Goal: Find specific page/section: Find specific page/section

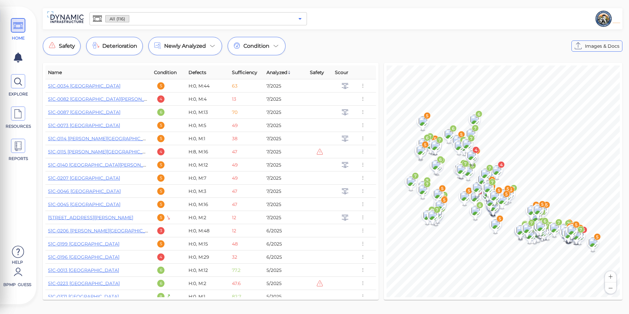
click at [298, 16] on icon "Open" at bounding box center [300, 19] width 8 height 8
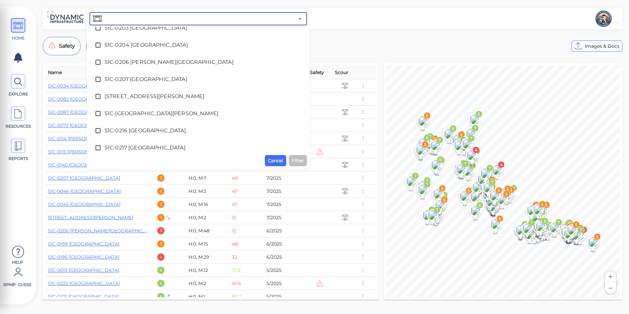
scroll to position [1151, 0]
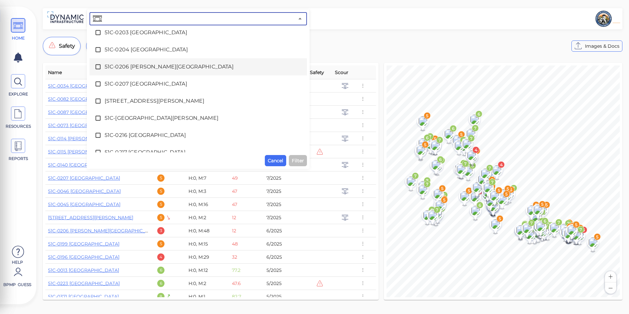
click at [150, 69] on span "51C-0206 [PERSON_NAME][GEOGRAPHIC_DATA]" at bounding box center [198, 67] width 187 height 8
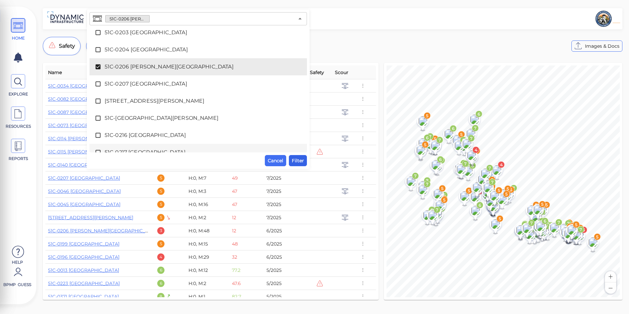
click at [299, 162] on span "Filter" at bounding box center [298, 161] width 12 height 8
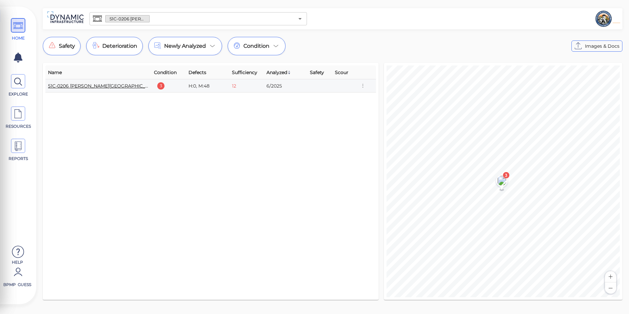
click at [112, 83] on link "51C-0206 [PERSON_NAME][GEOGRAPHIC_DATA]" at bounding box center [104, 86] width 112 height 6
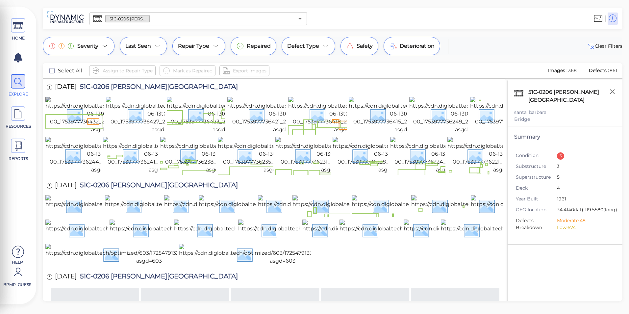
click at [78, 111] on img at bounding box center [103, 115] width 117 height 37
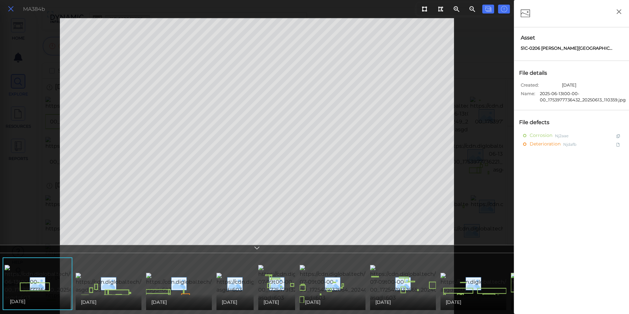
click at [11, 12] on icon at bounding box center [10, 9] width 7 height 9
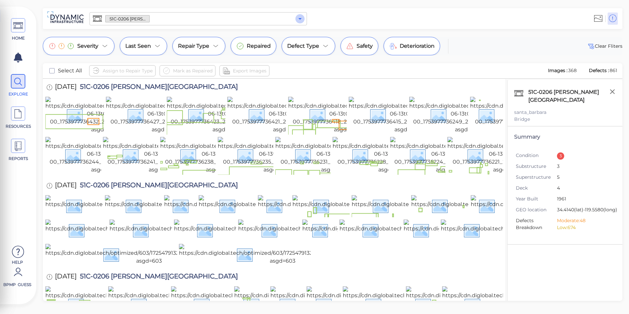
click at [300, 18] on icon "Open" at bounding box center [299, 19] width 3 height 2
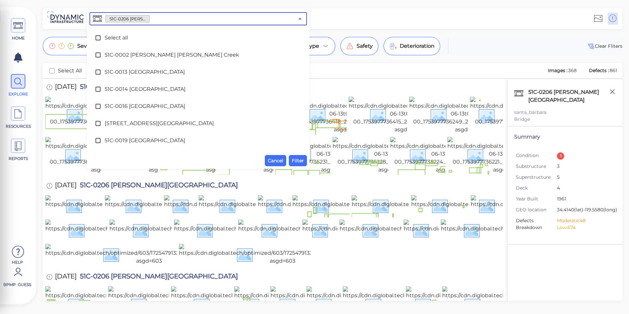
scroll to position [1074, 0]
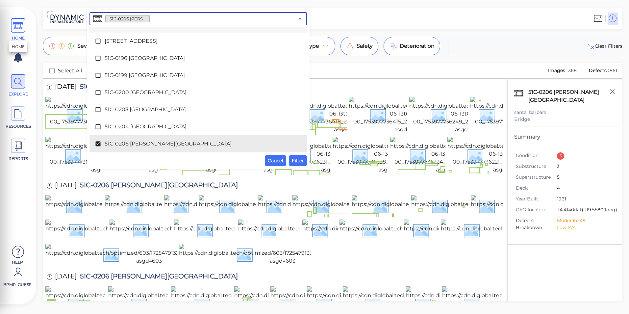
click at [18, 22] on icon at bounding box center [18, 25] width 10 height 15
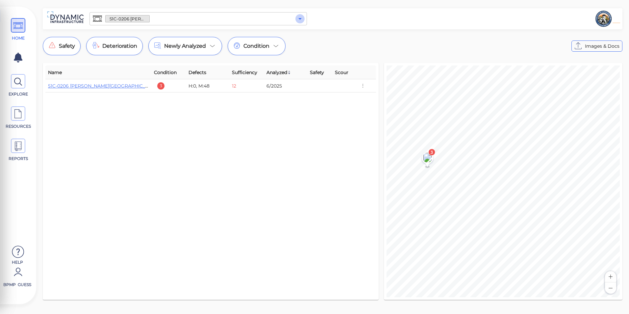
click at [297, 16] on icon "Open" at bounding box center [300, 19] width 8 height 8
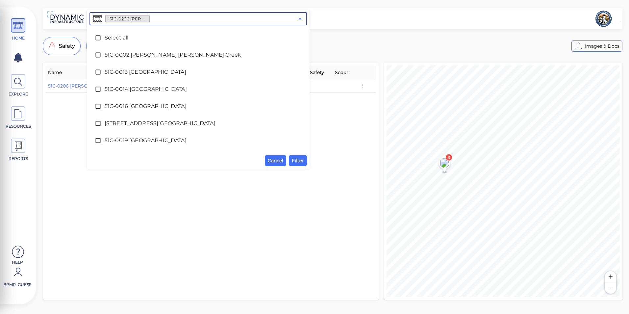
scroll to position [1074, 0]
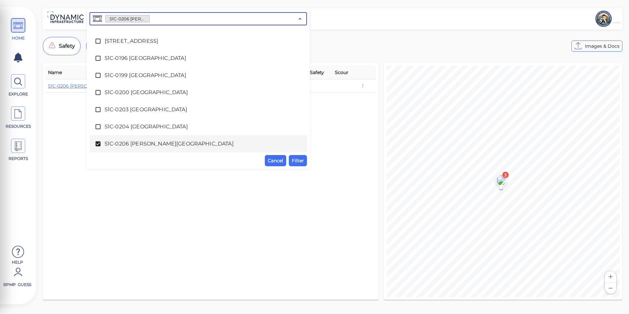
click at [168, 144] on span "51C-0206 [PERSON_NAME][GEOGRAPHIC_DATA]" at bounding box center [198, 144] width 187 height 8
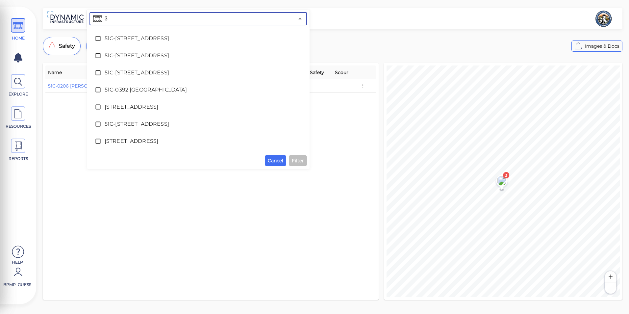
scroll to position [0, 0]
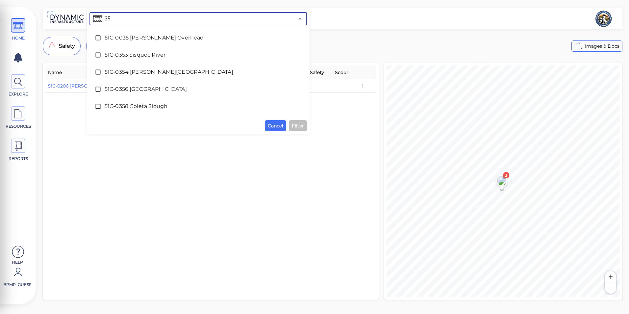
type input "354"
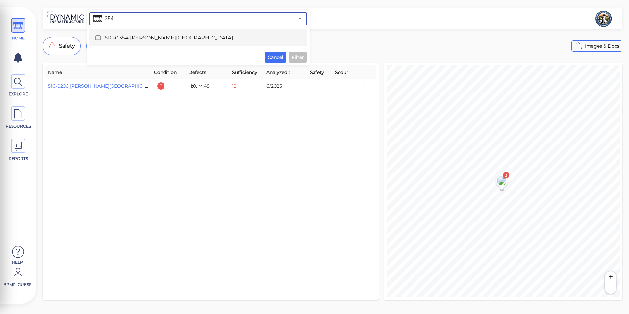
click at [135, 38] on span "51C-0354 [PERSON_NAME][GEOGRAPHIC_DATA]" at bounding box center [198, 38] width 187 height 8
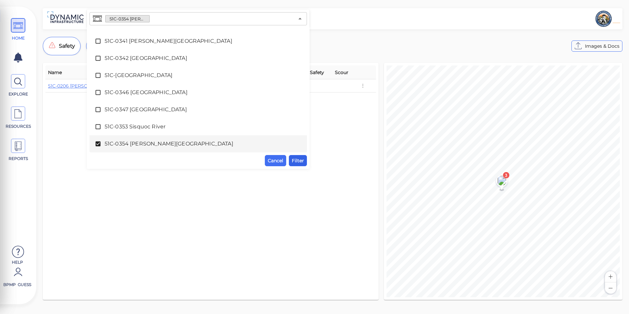
click at [299, 162] on span "Filter" at bounding box center [298, 161] width 12 height 8
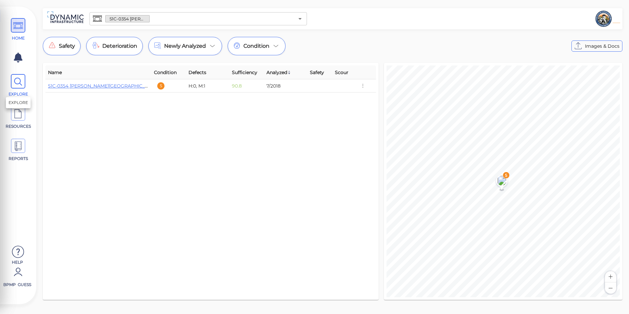
click at [18, 87] on icon at bounding box center [18, 81] width 10 height 15
